Goal: Task Accomplishment & Management: Use online tool/utility

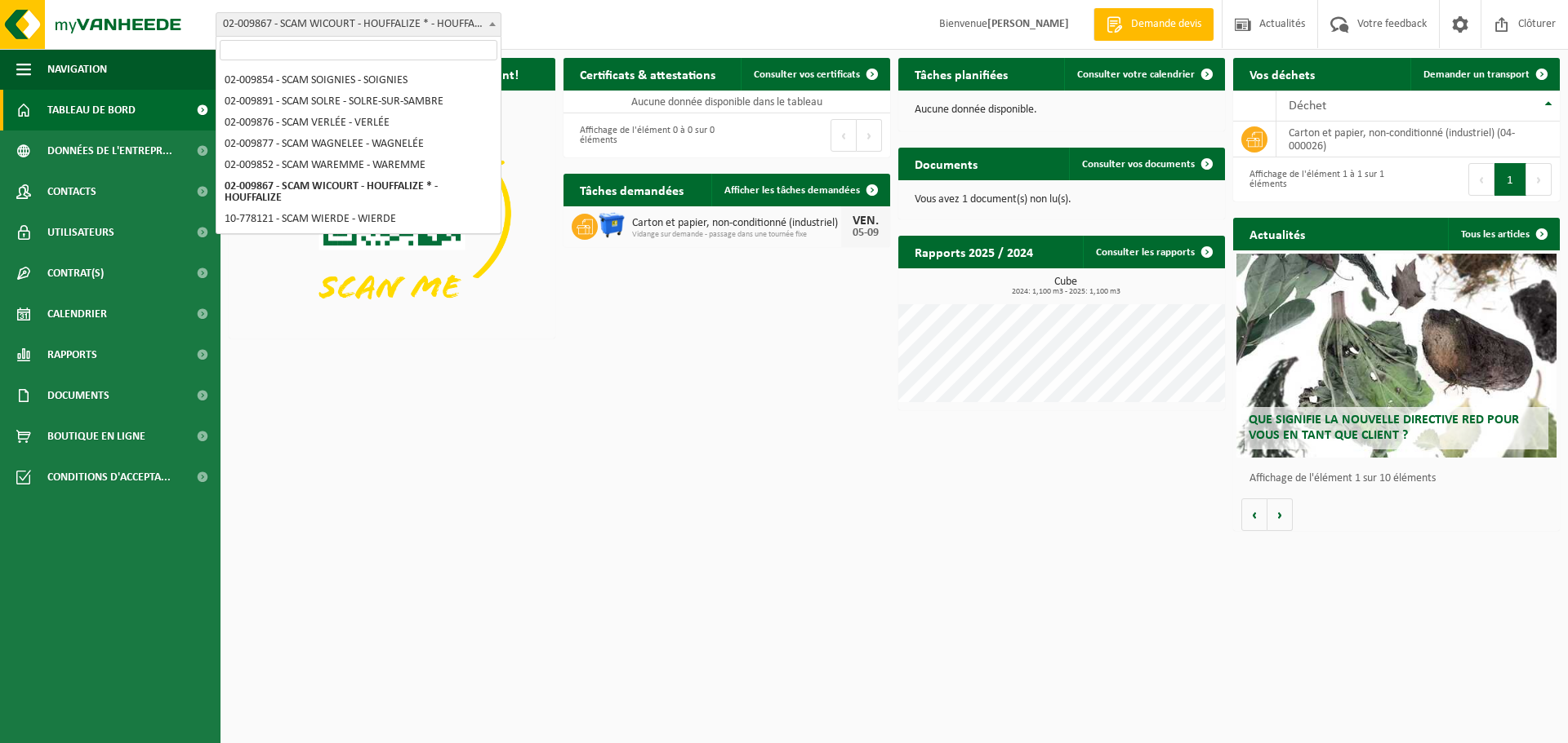
scroll to position [875, 0]
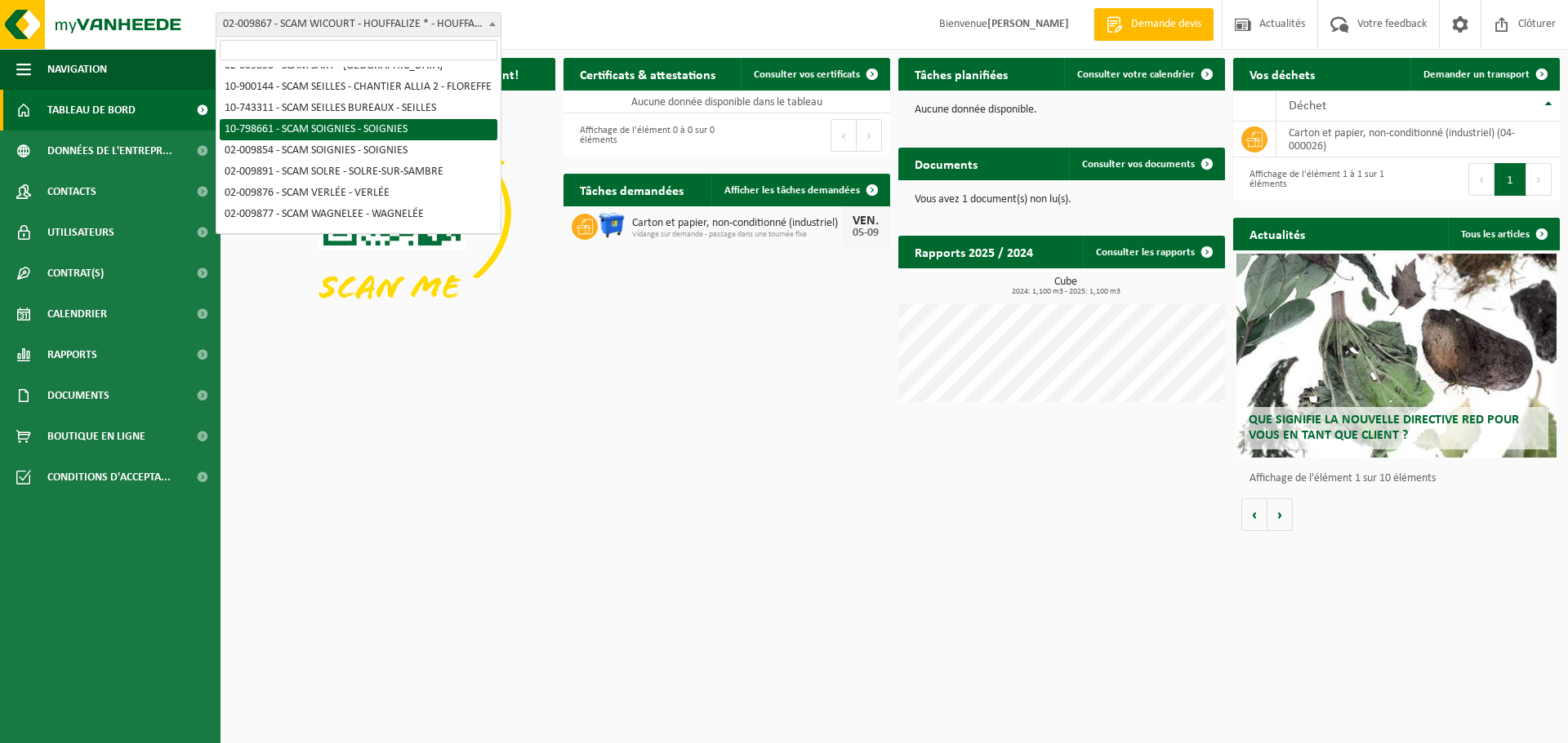
select select "33080"
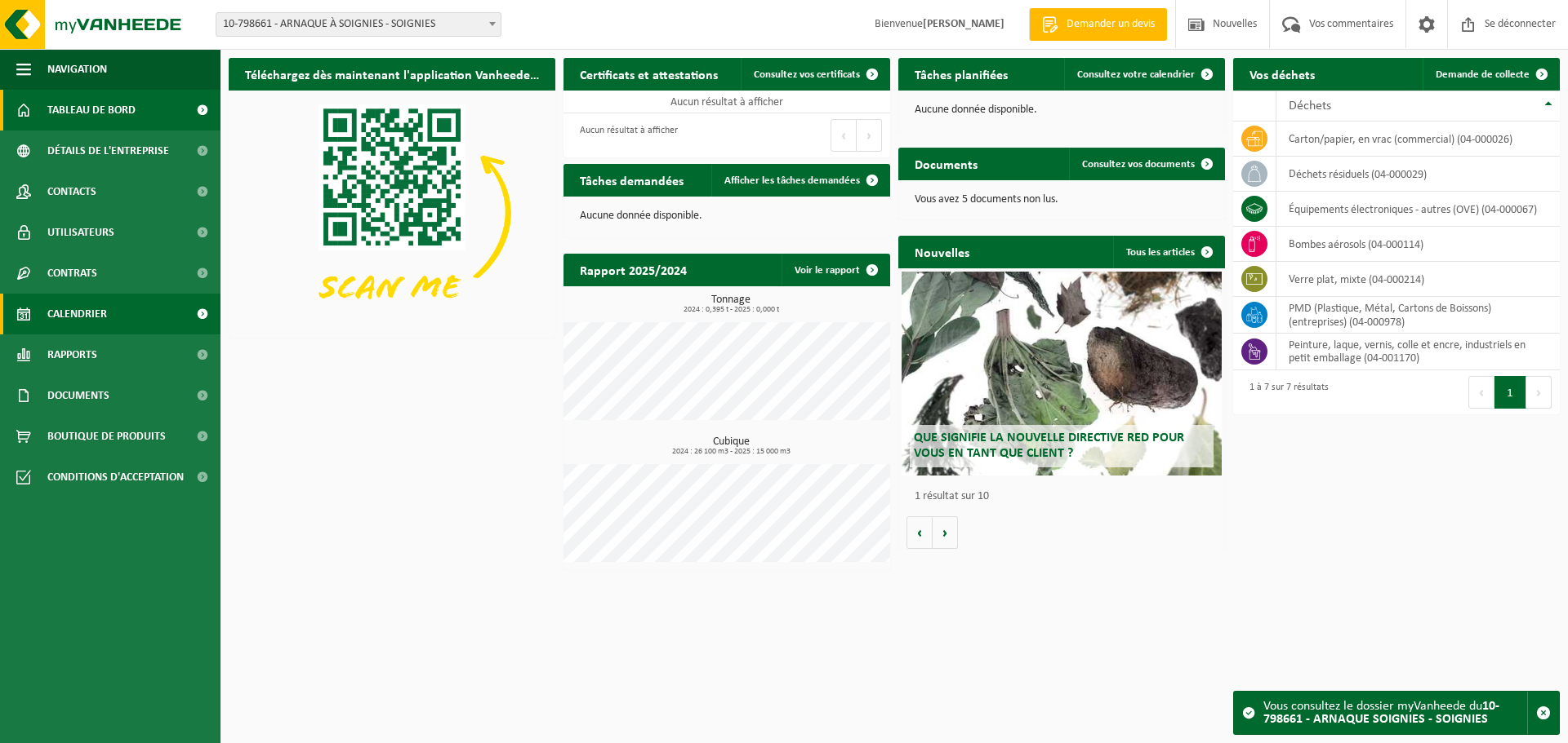
click at [120, 314] on link "Calendrier" at bounding box center [110, 314] width 220 height 41
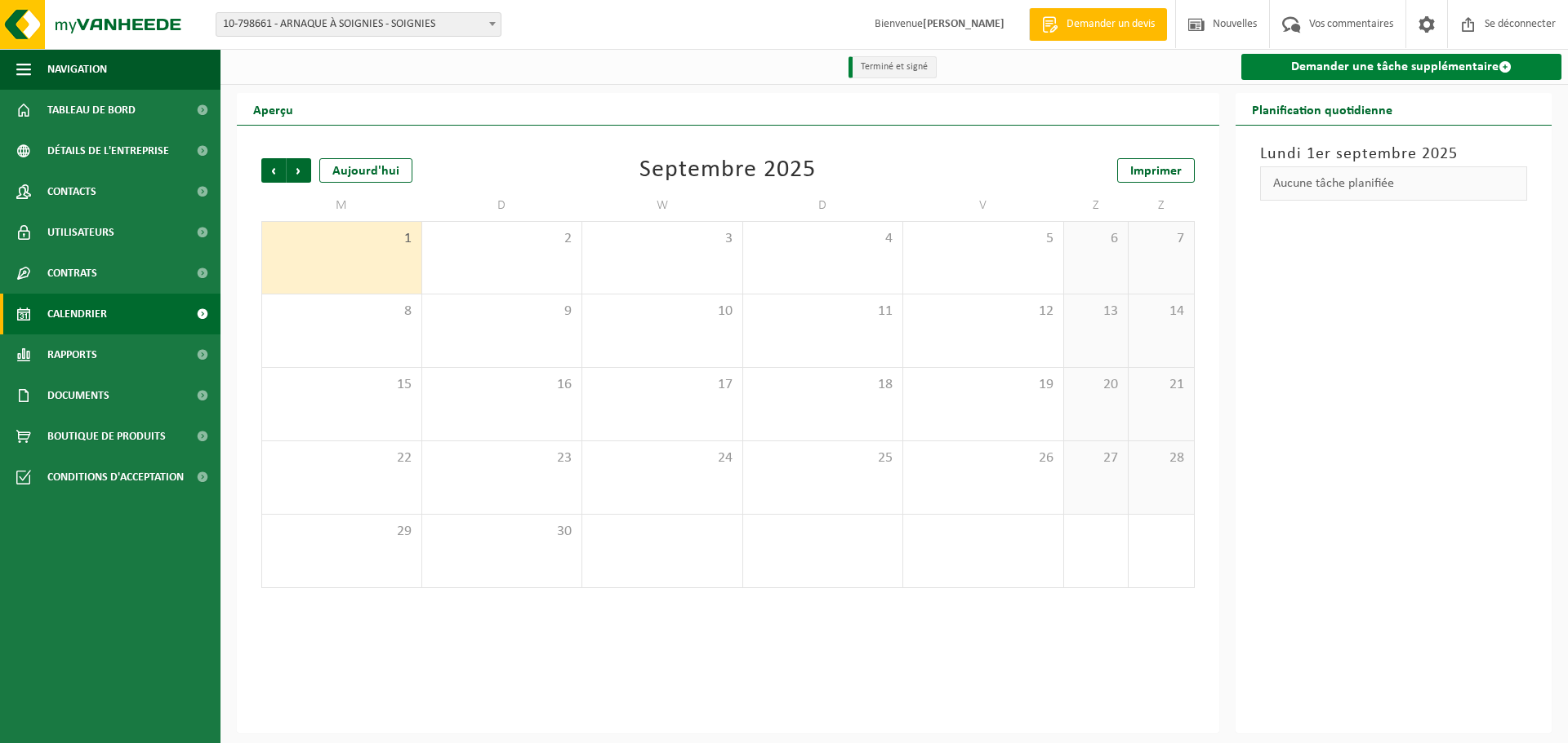
click at [1318, 76] on link "Demander une tâche supplémentaire" at bounding box center [1401, 67] width 321 height 26
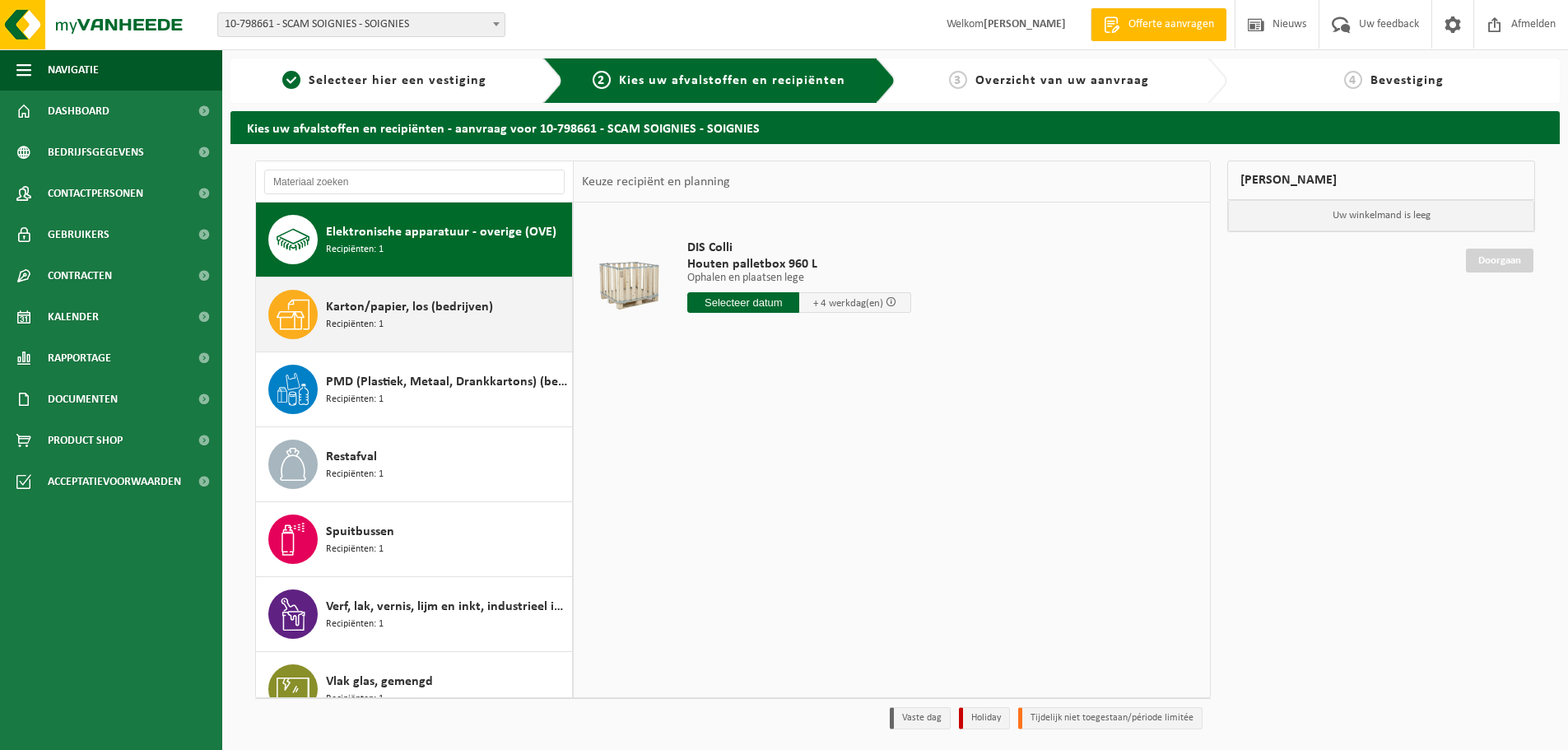
click at [451, 302] on span "Karton/papier, los (bedrijven)" at bounding box center [409, 307] width 167 height 20
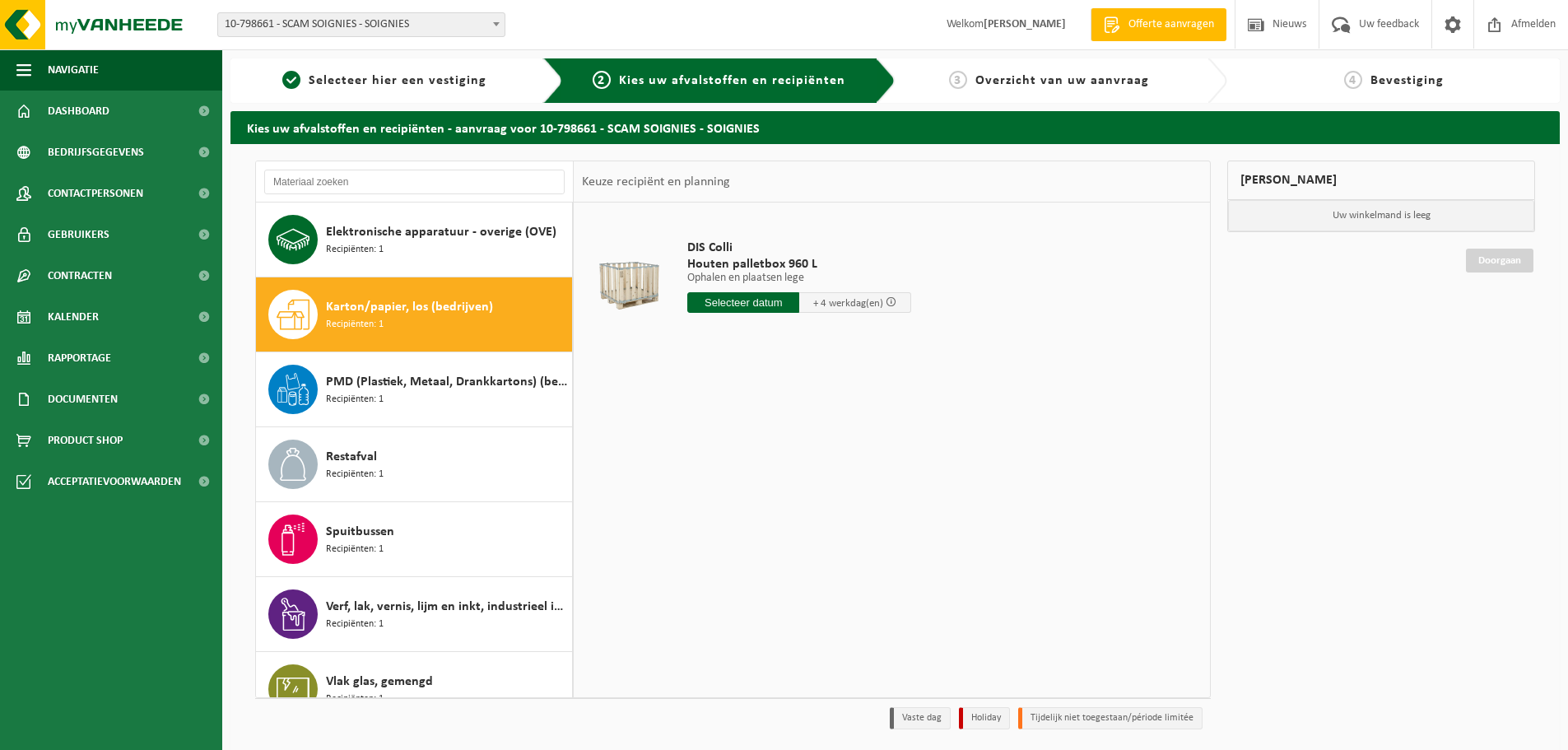
scroll to position [28, 0]
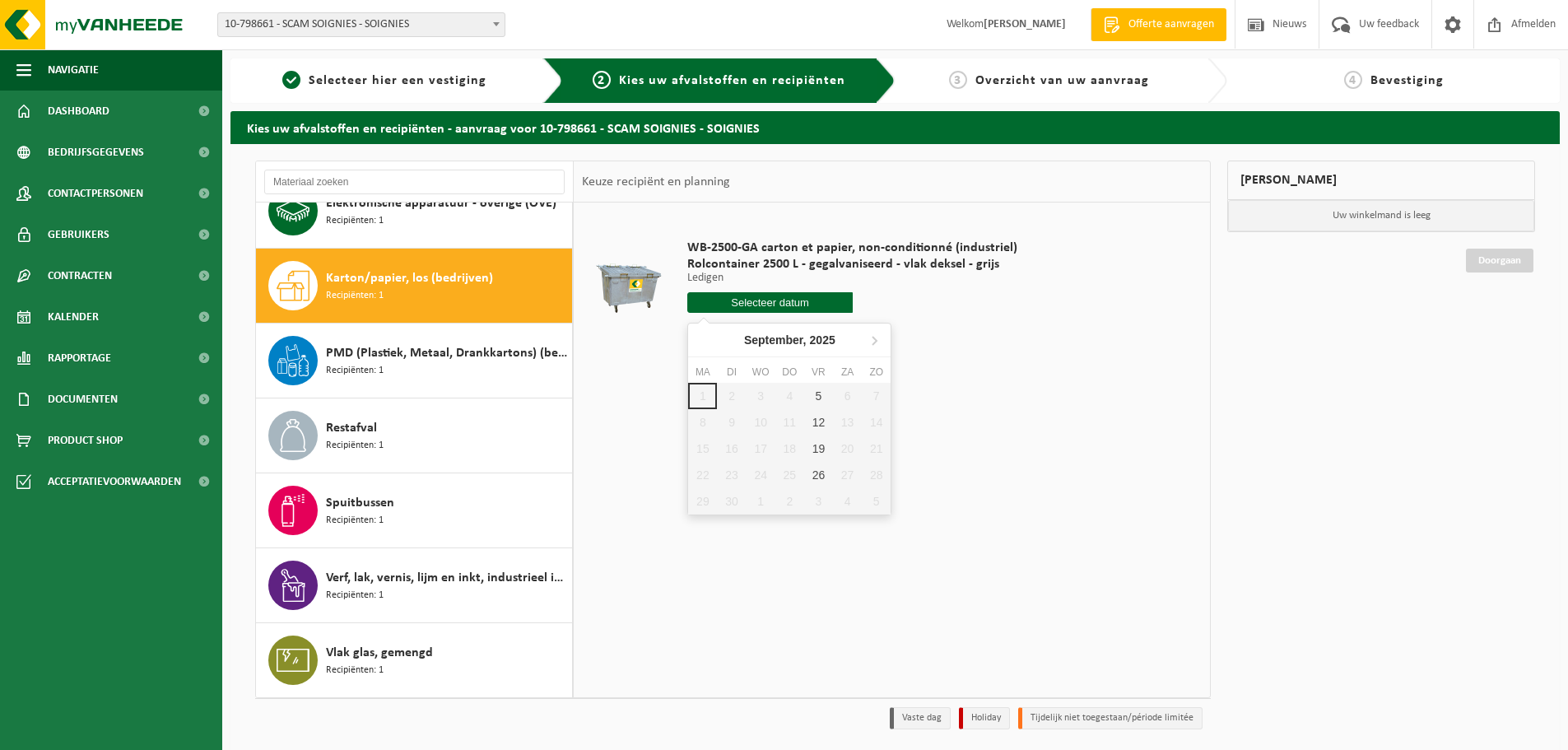
click at [743, 303] on input "text" at bounding box center [770, 303] width 165 height 21
click at [818, 397] on div "5" at bounding box center [818, 396] width 28 height 27
type input "Van [DATE]"
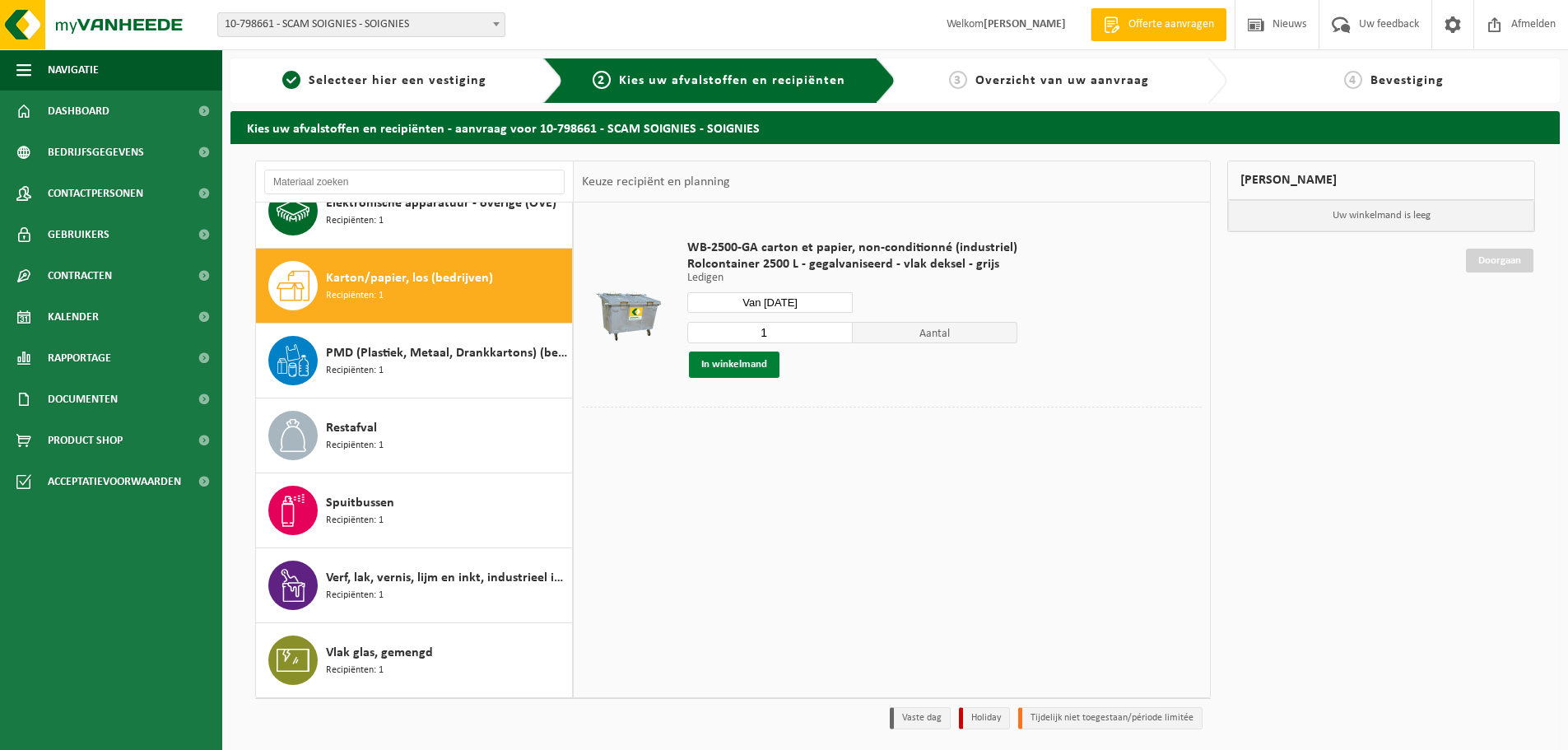
click at [765, 366] on button "In winkelmand" at bounding box center [734, 365] width 90 height 27
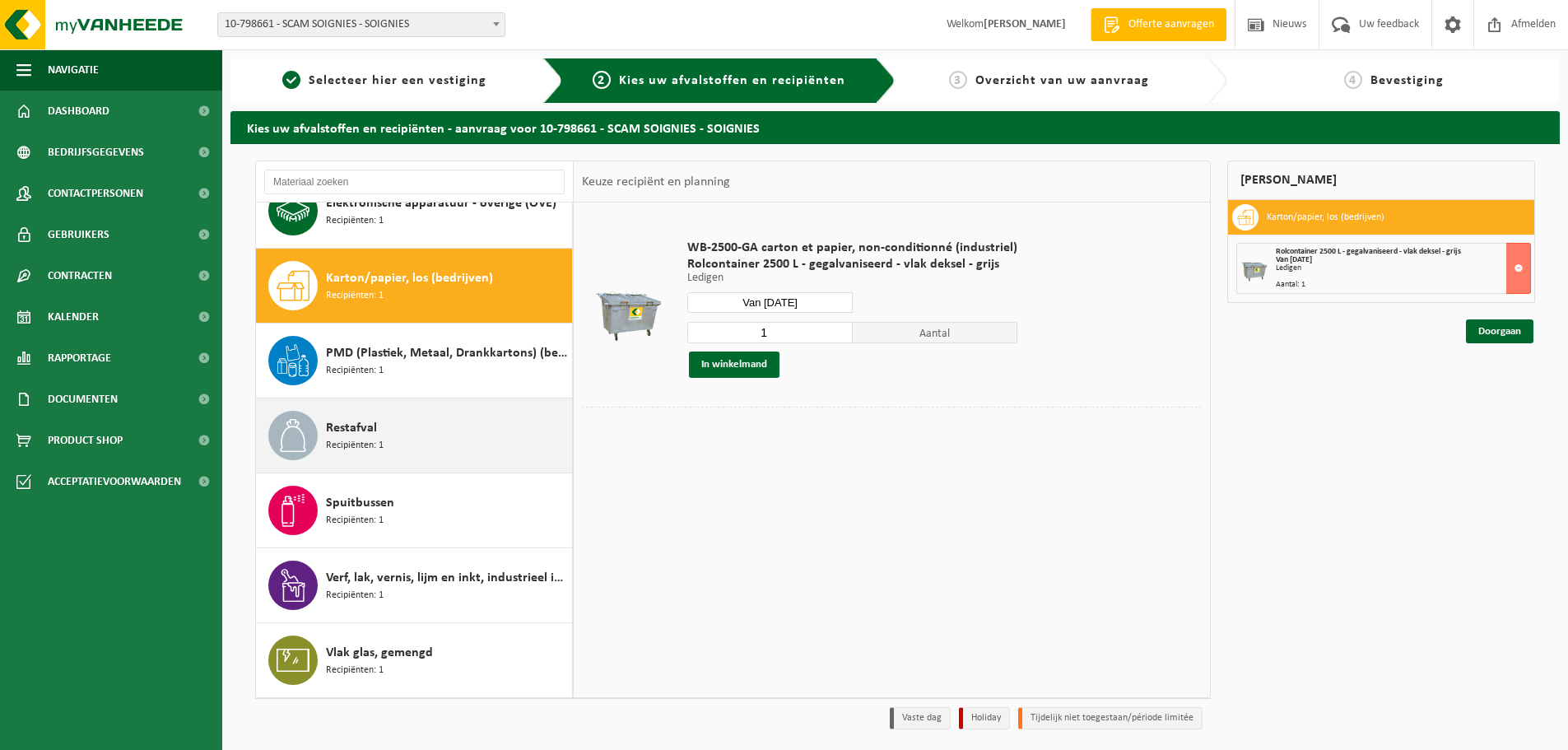
click at [427, 441] on div "Restafval Recipiënten: 1" at bounding box center [446, 435] width 242 height 49
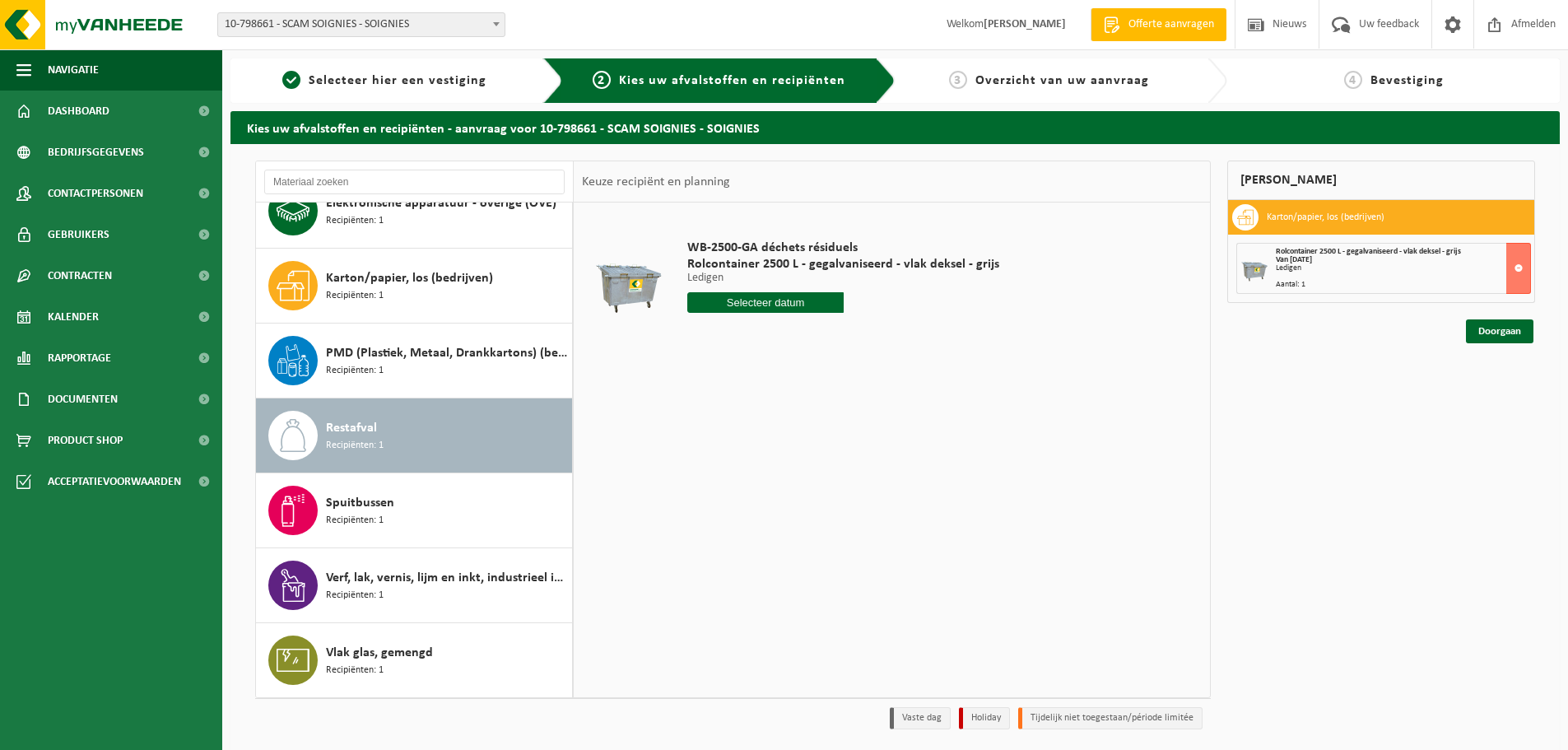
click at [777, 303] on input "text" at bounding box center [766, 303] width 157 height 21
click at [724, 416] on div "9" at bounding box center [731, 422] width 28 height 27
type input "Van 2025-09-09"
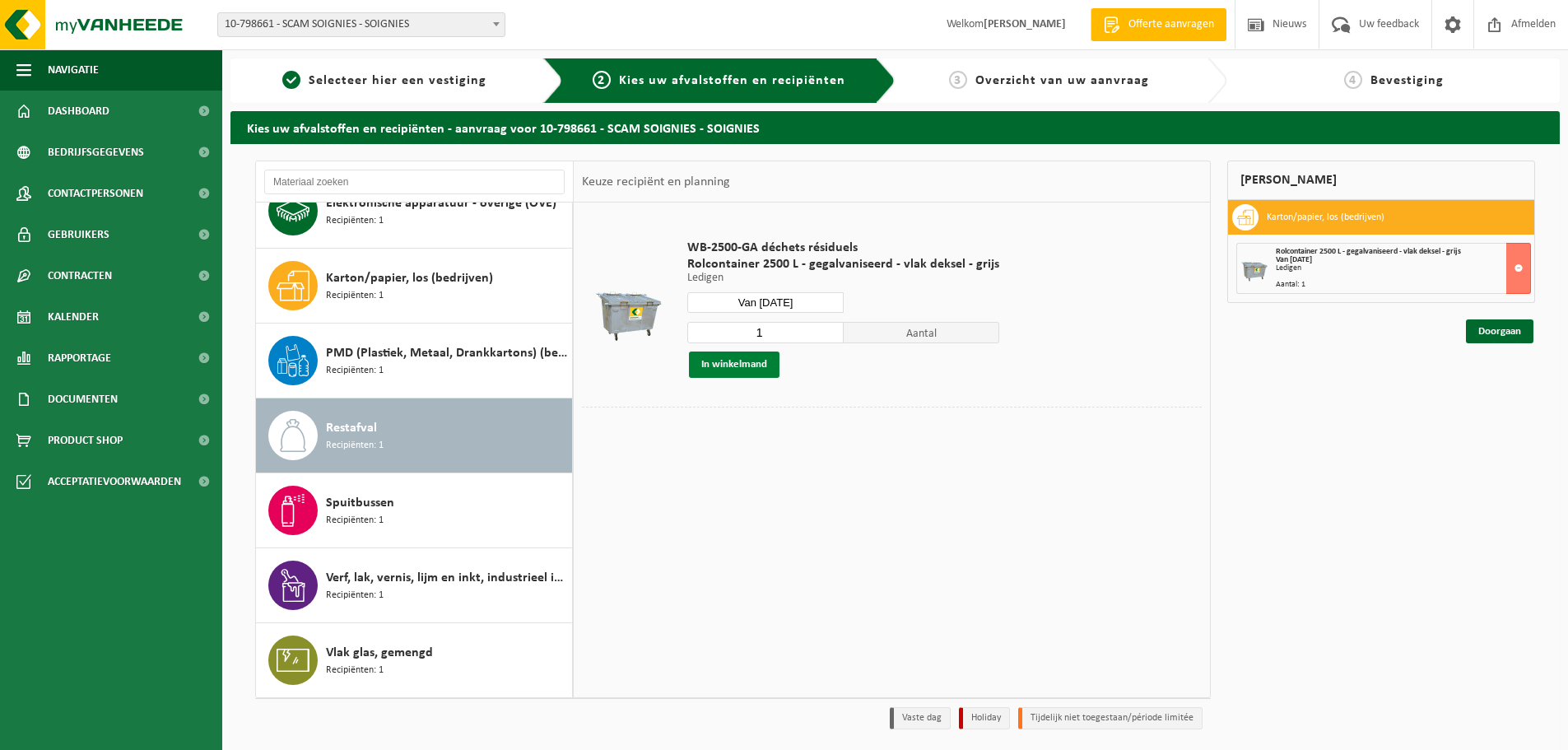
click at [745, 364] on button "In winkelmand" at bounding box center [734, 365] width 90 height 27
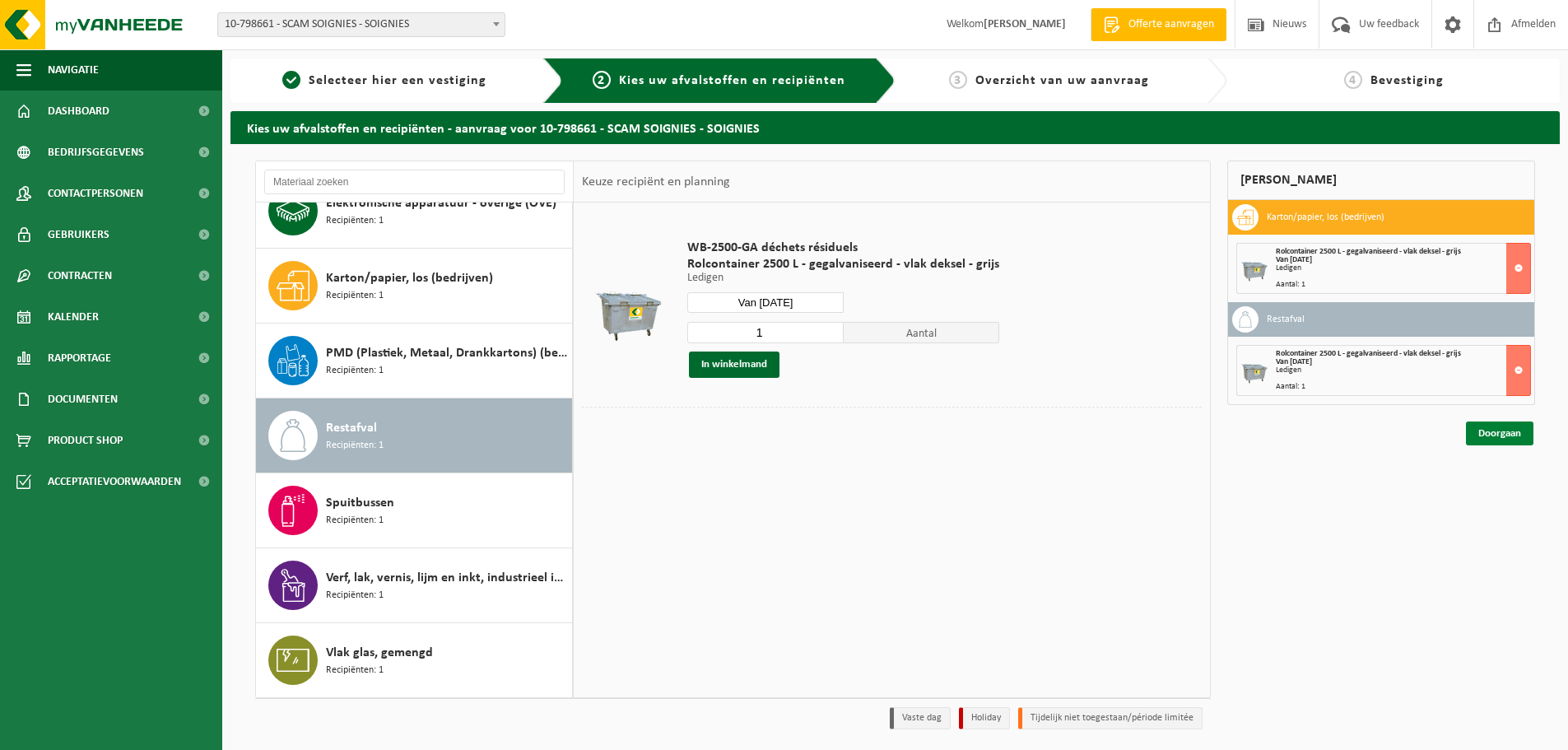
click at [1511, 439] on link "Doorgaan" at bounding box center [1500, 434] width 67 height 24
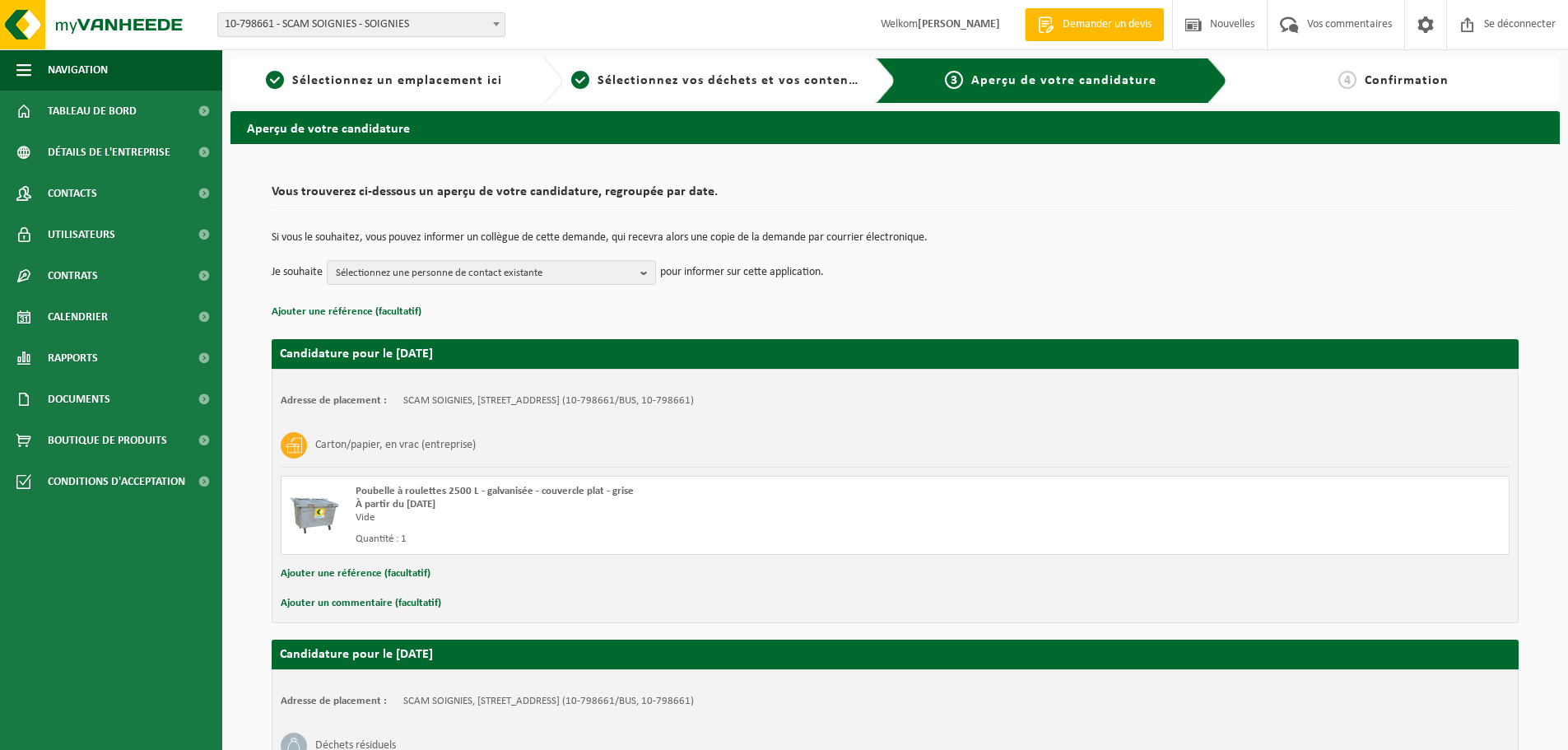
drag, startPoint x: 1094, startPoint y: 259, endPoint x: 1067, endPoint y: 265, distance: 27.7
click at [1094, 259] on td "Si vous le souhaitez, vous pouvez informer un collègue de cette demande, qui re…" at bounding box center [895, 246] width 1248 height 28
click at [591, 279] on span "Sélectionnez une personne de contact existante" at bounding box center [485, 273] width 298 height 25
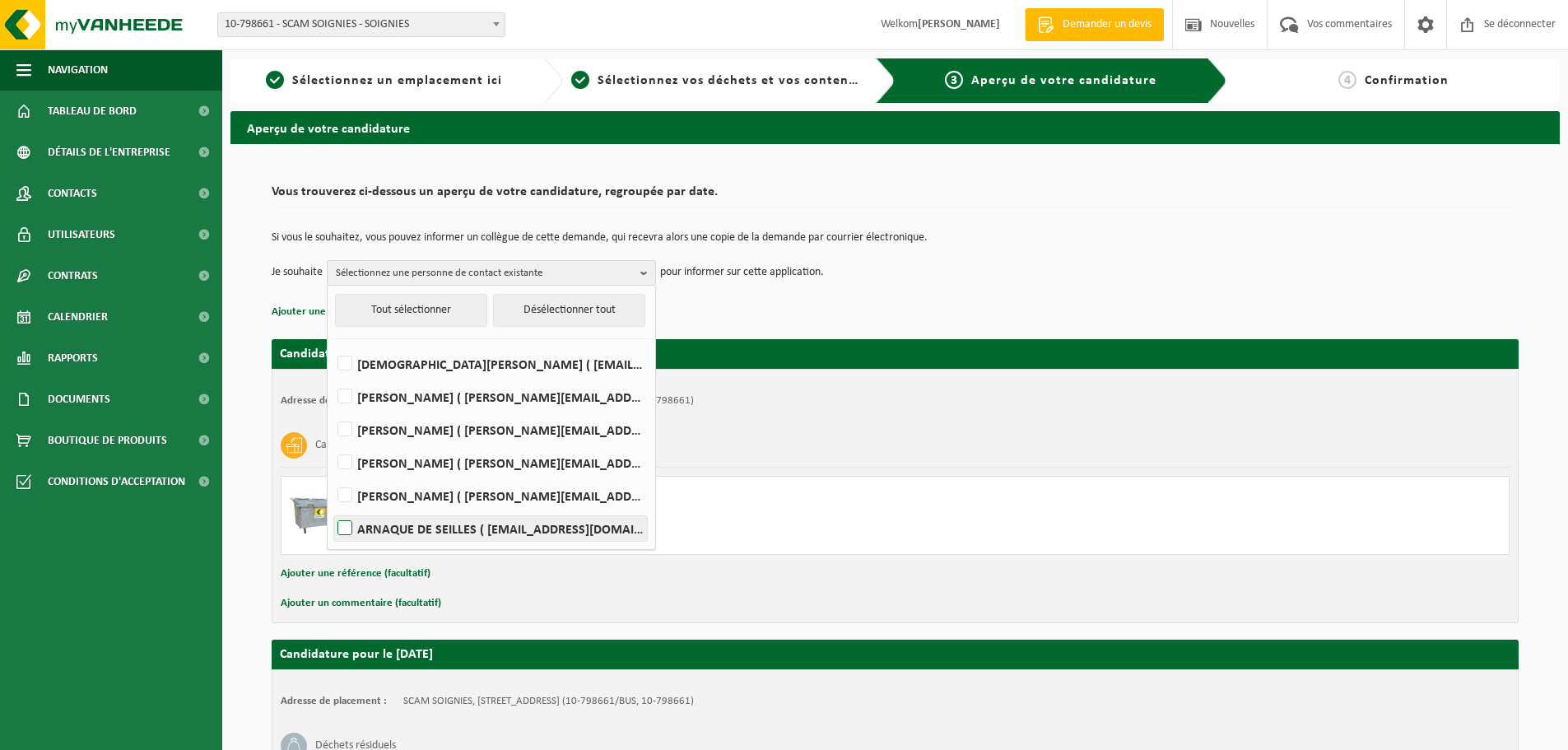
click at [345, 528] on label "ARNAQUE DE SEILLES ( scamseilles@scam-sc.be )" at bounding box center [490, 528] width 313 height 25
click at [332, 509] on input "ARNAQUE DE SEILLES ( scamseilles@scam-sc.be )" at bounding box center [331, 508] width 1 height 1
click at [1014, 272] on td "Je souhaite VENTE ARNAQUEUSE Tout sélectionner Désélectionner tout CHRISTIAN BA…" at bounding box center [895, 272] width 1248 height 25
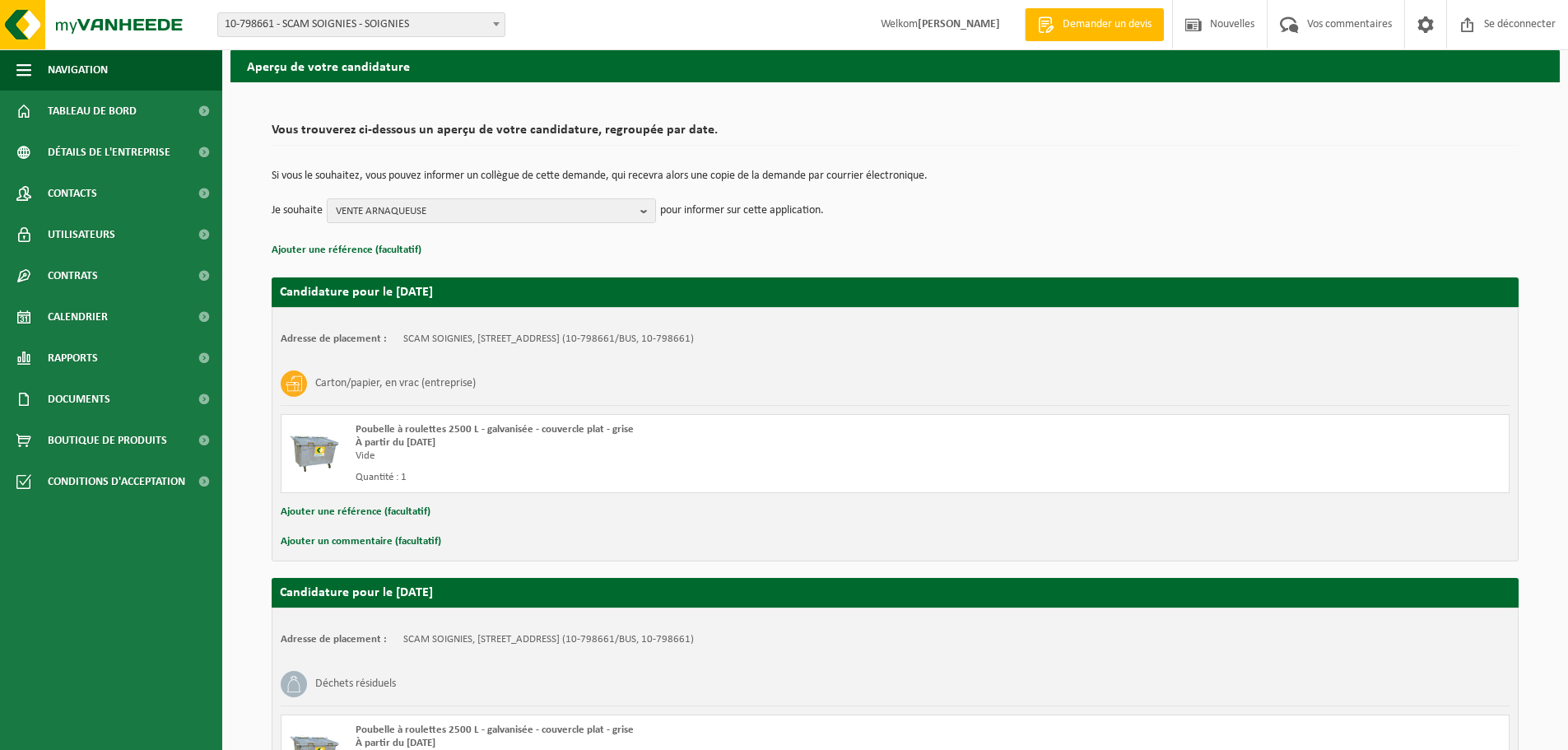
scroll to position [11, 0]
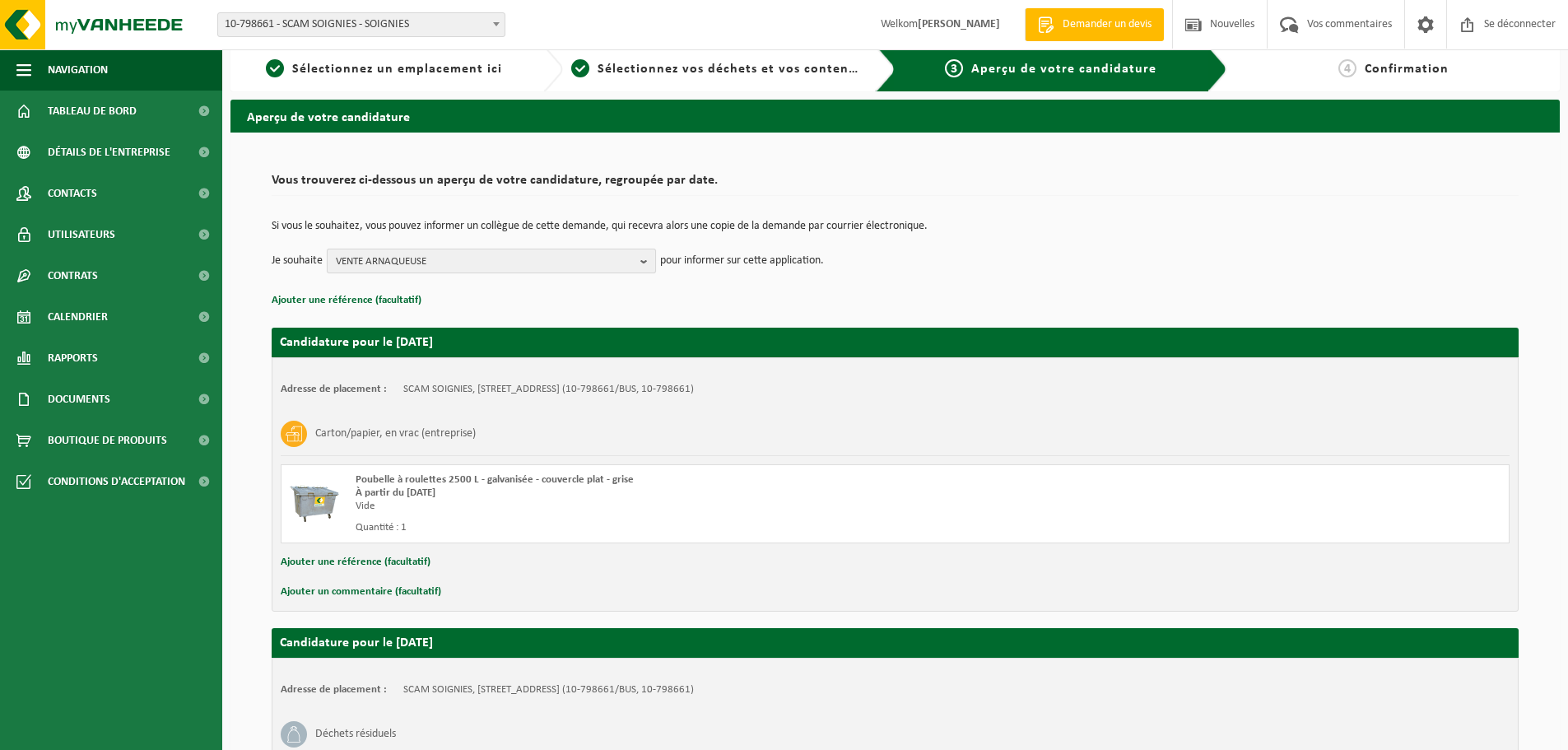
click at [473, 267] on span "VENTE ARNAQUEUSE" at bounding box center [485, 262] width 298 height 25
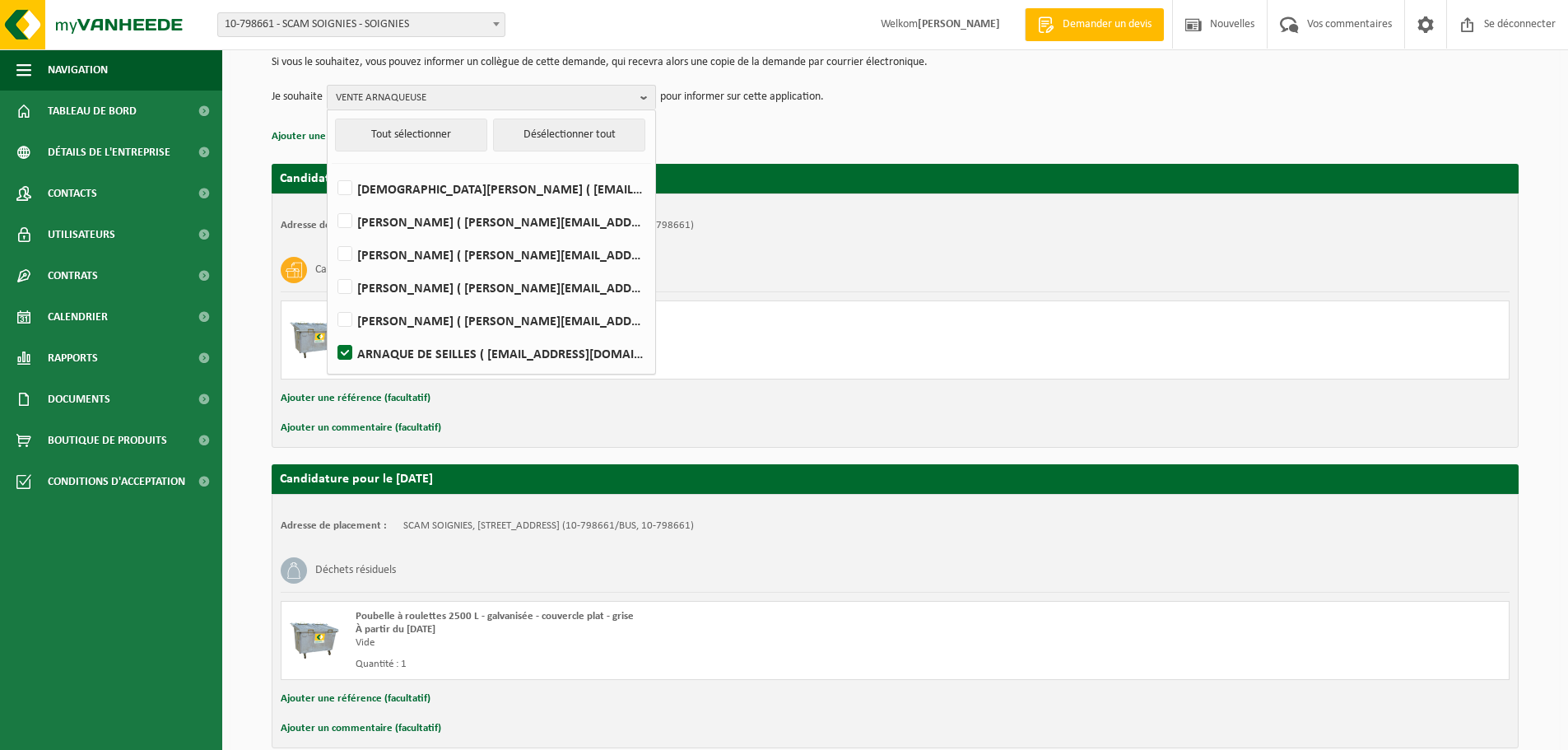
scroll to position [176, 0]
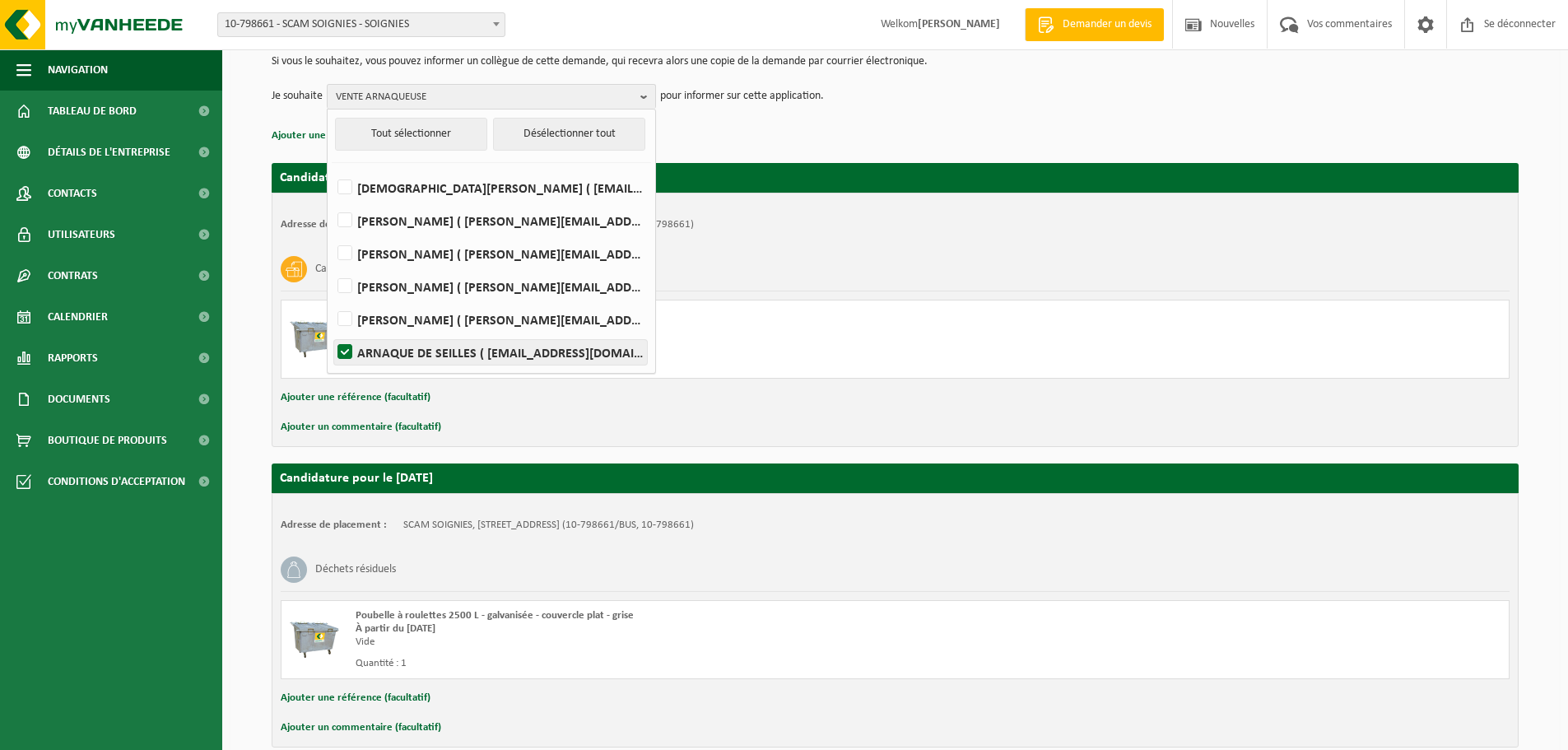
click at [340, 351] on label "ARNAQUE DE SEILLES ( scamseilles@scam-sc.be )" at bounding box center [490, 353] width 313 height 25
click at [332, 332] on input "ARNAQUE DE SEILLES ( scamseilles@scam-sc.be )" at bounding box center [331, 331] width 1 height 1
checkbox input "false"
click at [926, 239] on div "Adresse de placement : SCAM SOIGNIES, 7060 SOIGNIES, RUE DES FOURS A CHAUX 5 (1…" at bounding box center [895, 320] width 1248 height 254
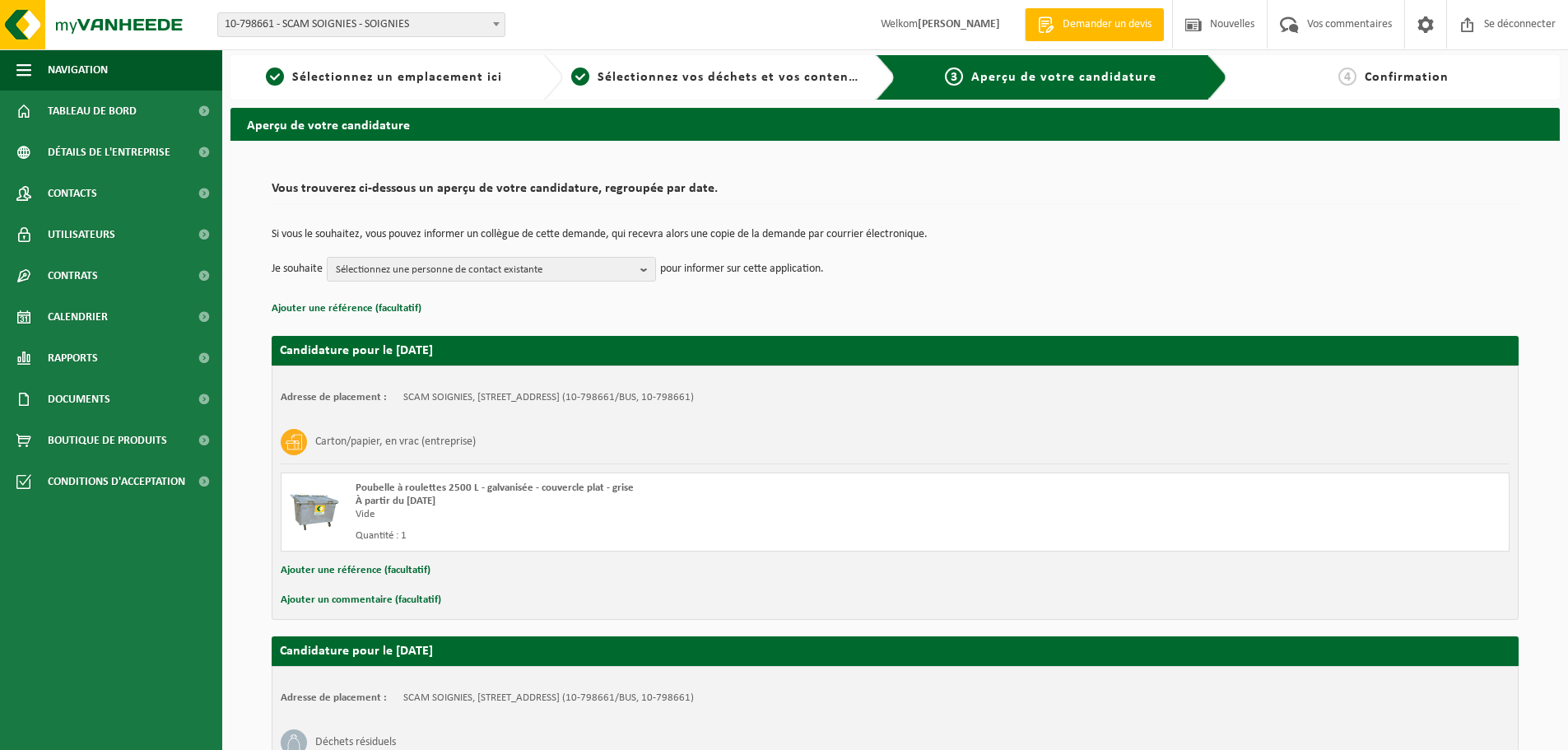
scroll to position [0, 0]
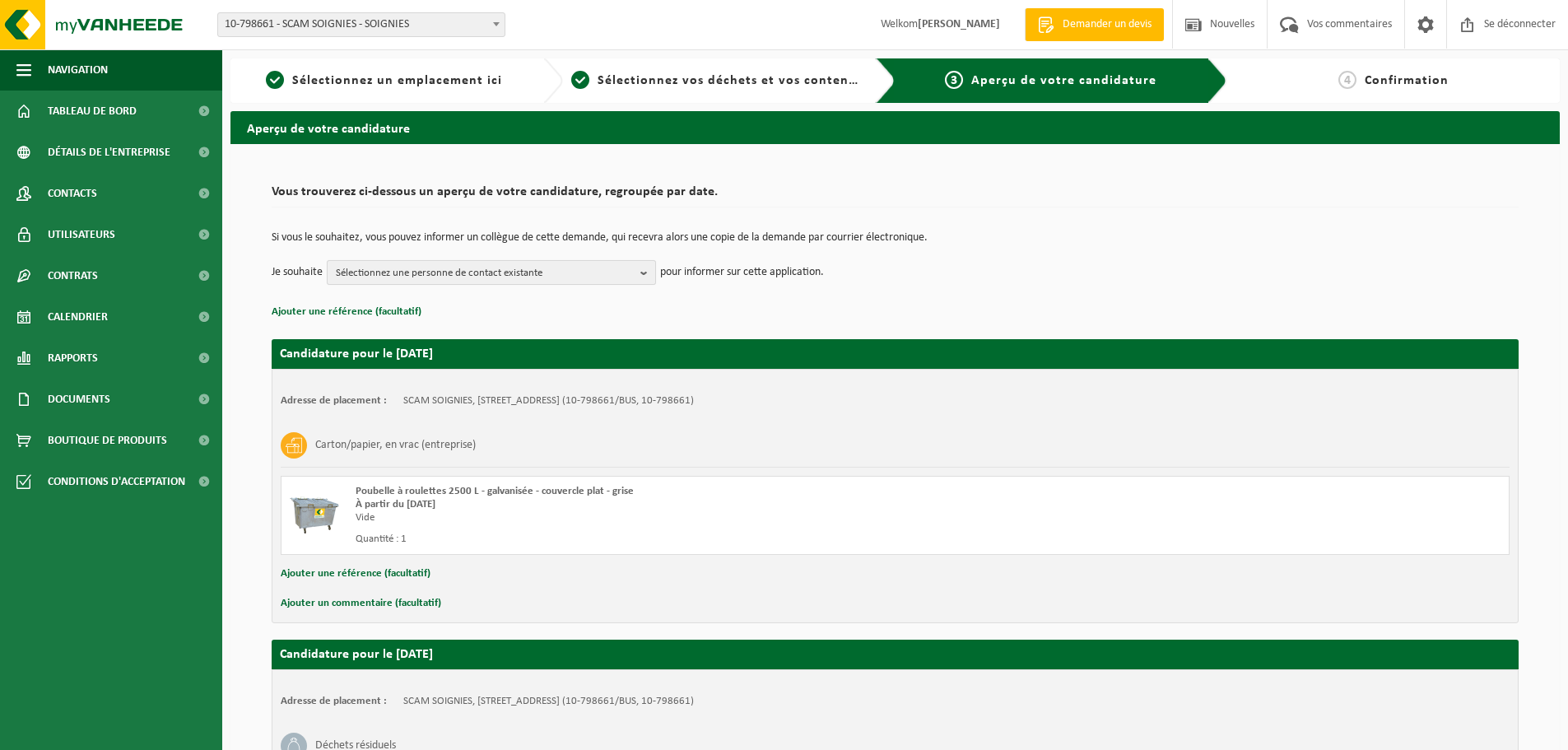
click at [565, 262] on span "Sélectionnez une personne de contact existante" at bounding box center [485, 273] width 298 height 25
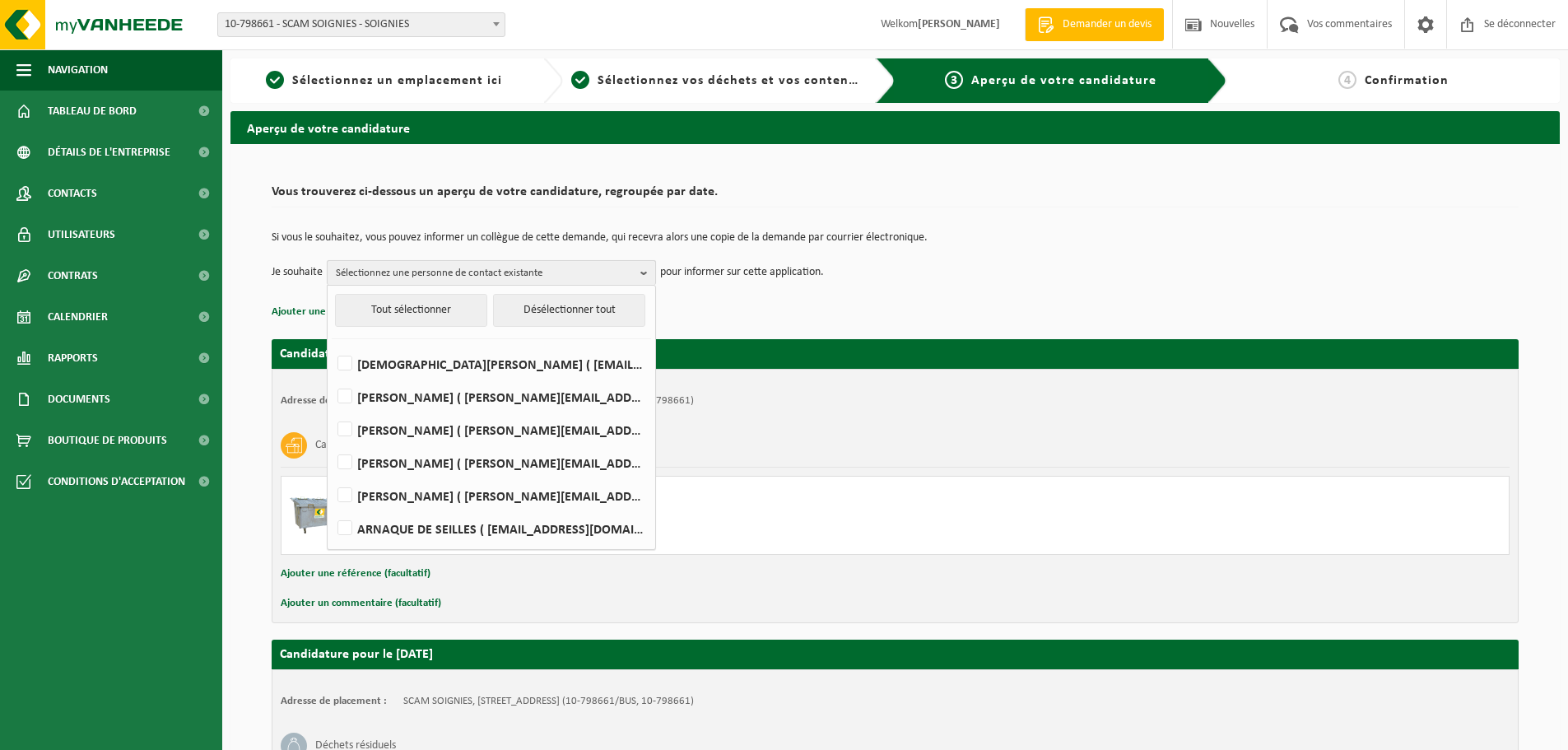
click at [565, 262] on span "Sélectionnez une personne de contact existante" at bounding box center [485, 273] width 298 height 25
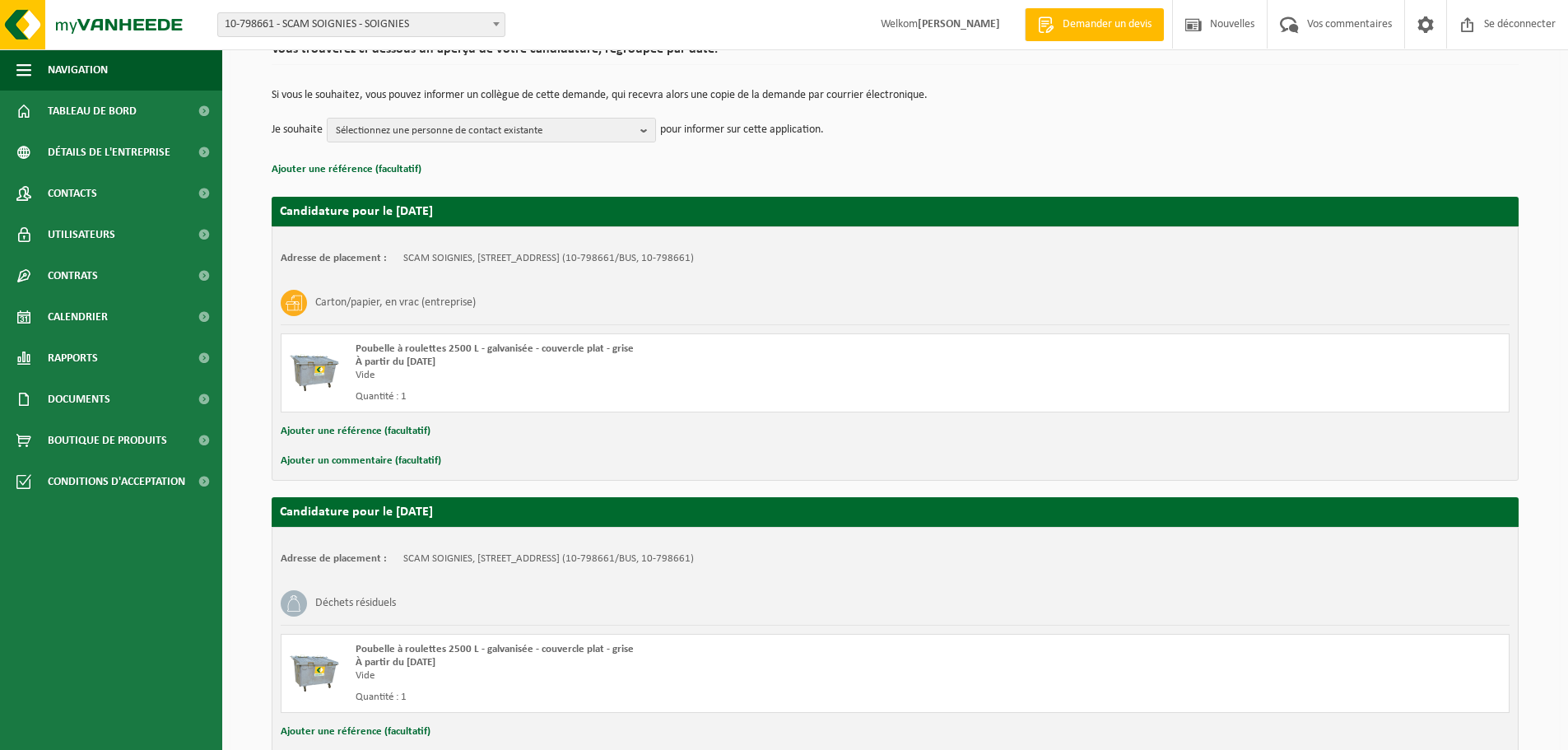
scroll to position [259, 0]
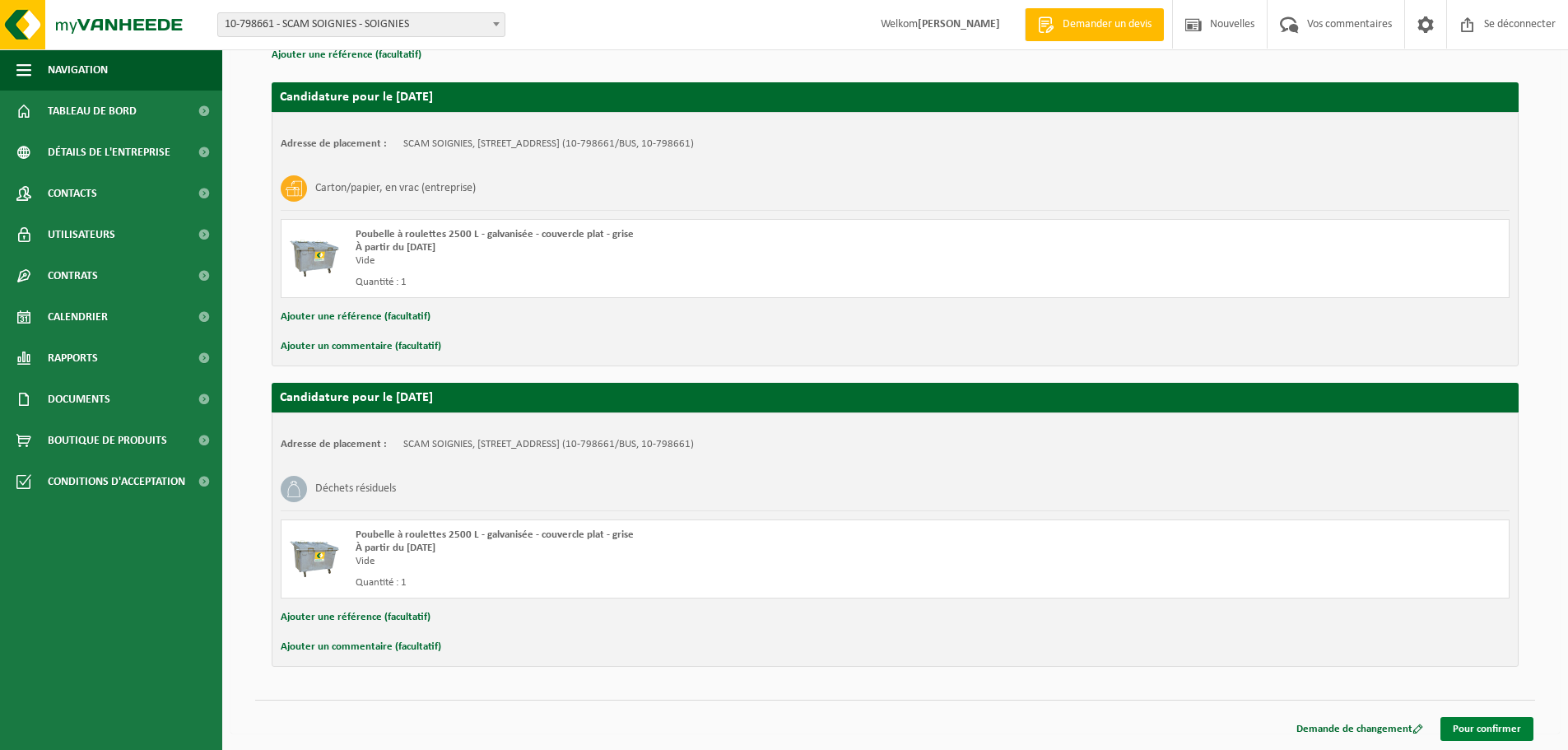
click at [1500, 733] on font "Pour confirmer" at bounding box center [1486, 729] width 68 height 10
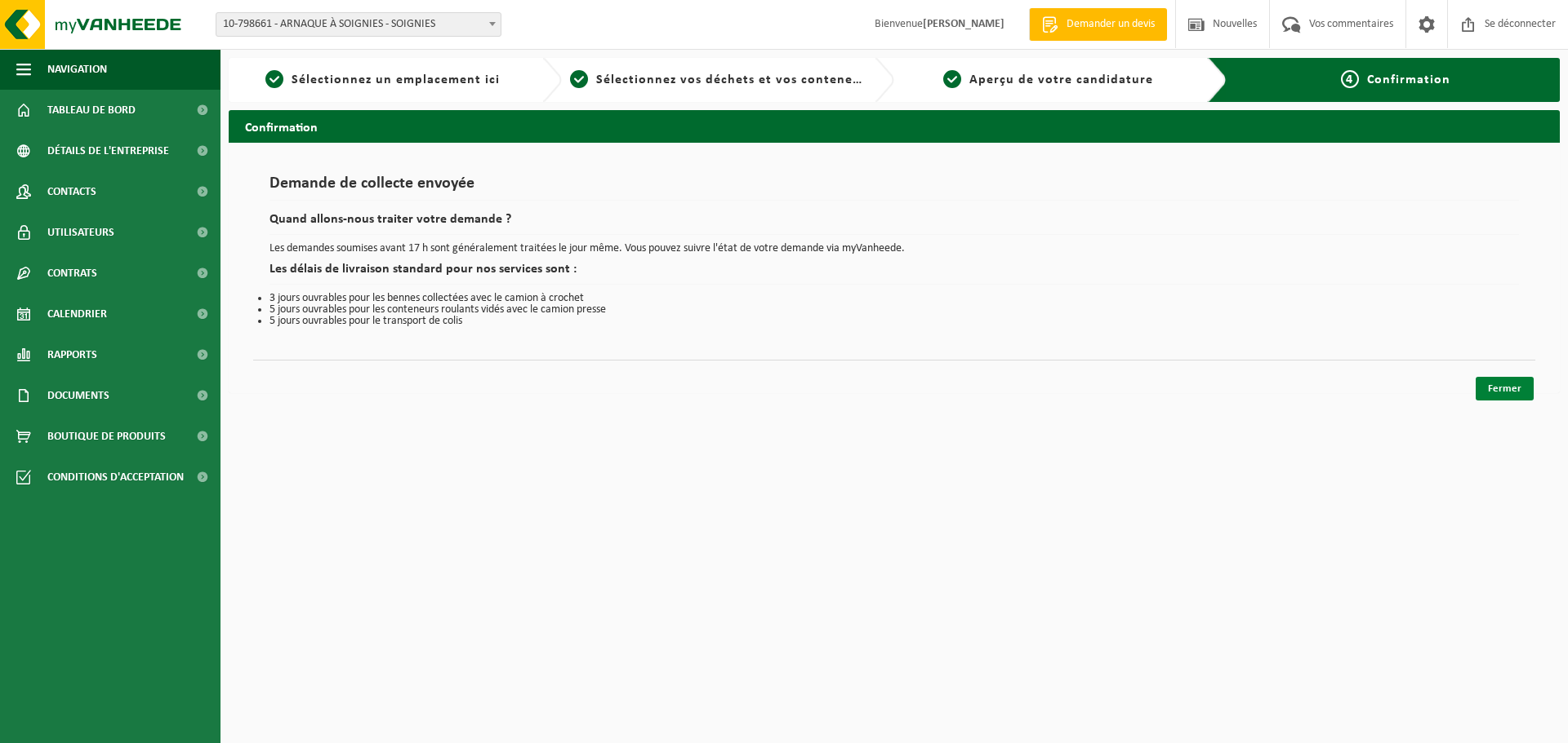
click at [1512, 383] on font "Fermer" at bounding box center [1504, 389] width 33 height 10
